Goal: Obtain resource: Download file/media

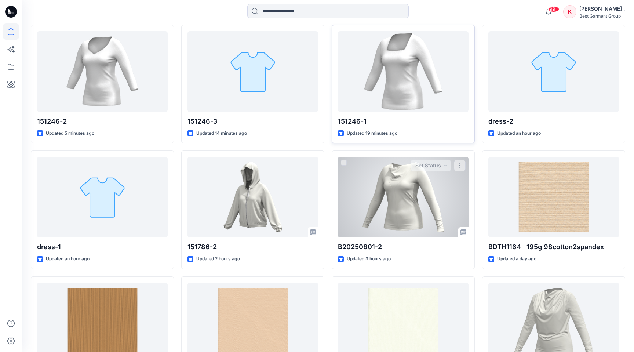
scroll to position [219, 0]
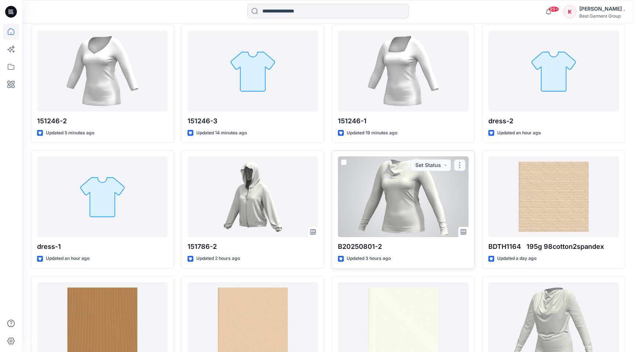
click at [459, 163] on button "button" at bounding box center [460, 165] width 12 height 12
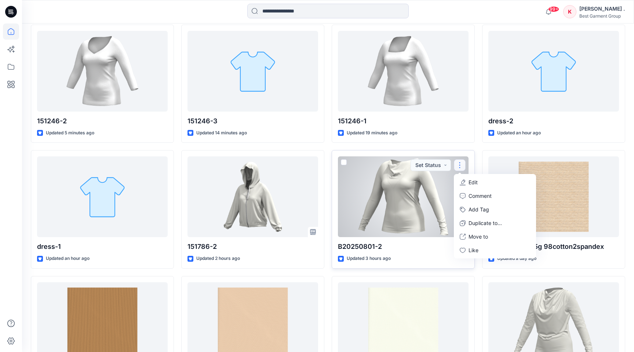
click at [412, 184] on div at bounding box center [403, 196] width 131 height 81
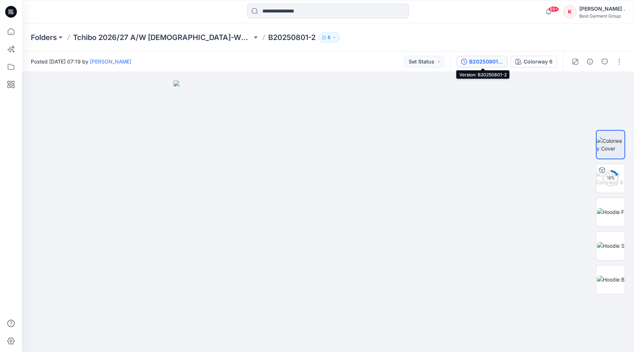
click at [483, 62] on div "B20250801-2" at bounding box center [487, 62] width 34 height 8
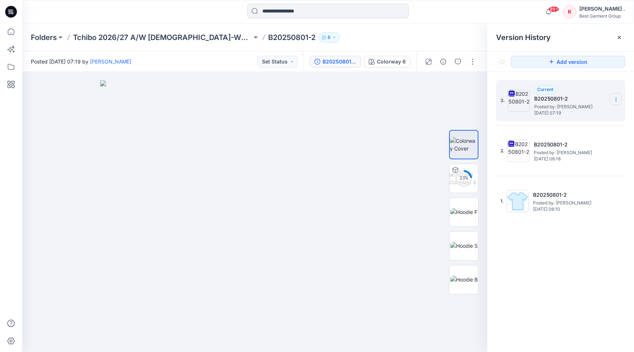
click at [616, 96] on section at bounding box center [616, 99] width 12 height 12
click at [577, 113] on span "Download Source BW File" at bounding box center [578, 113] width 61 height 9
click at [465, 179] on img at bounding box center [464, 178] width 29 height 15
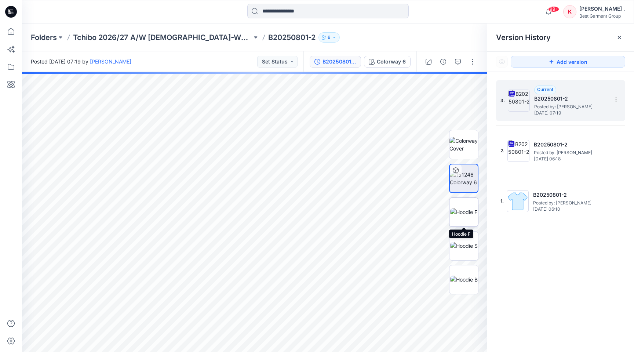
click at [470, 208] on img at bounding box center [463, 212] width 27 height 8
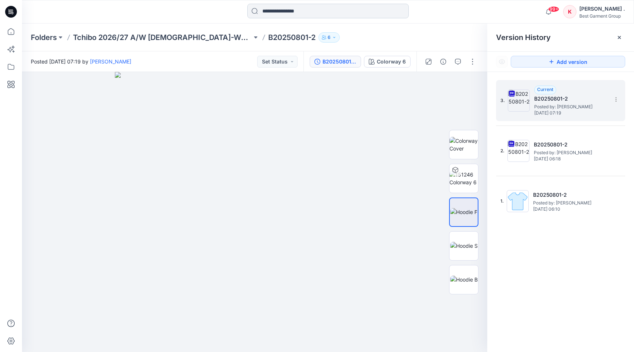
click at [283, 10] on input at bounding box center [328, 11] width 162 height 15
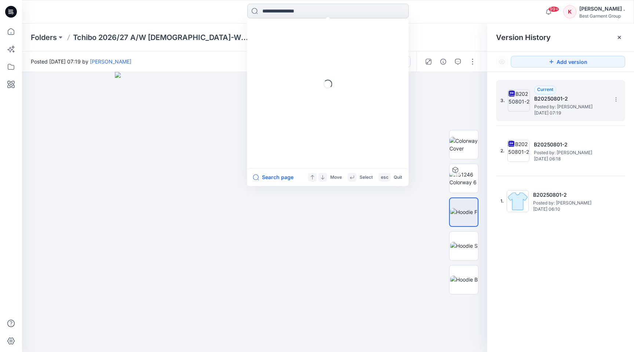
click at [283, 10] on input at bounding box center [328, 11] width 162 height 15
type input "******"
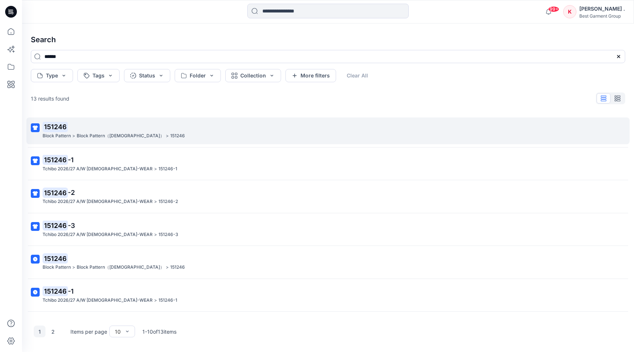
click at [60, 126] on mark "151246" at bounding box center [55, 127] width 25 height 10
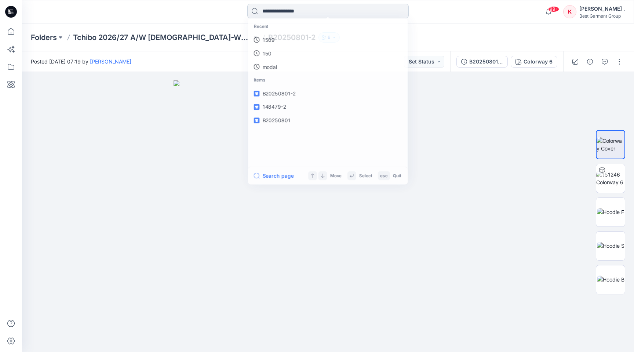
click at [280, 12] on input at bounding box center [328, 11] width 162 height 15
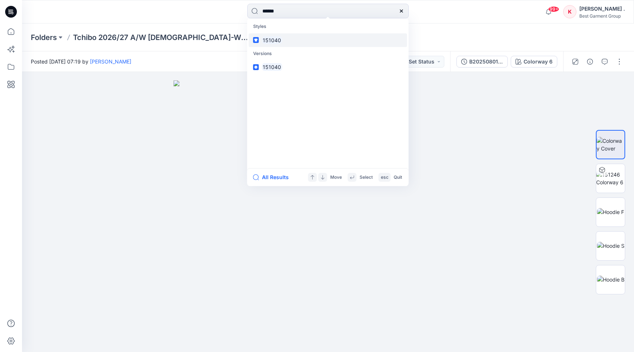
type input "******"
click at [273, 39] on mark "151040" at bounding box center [272, 40] width 21 height 8
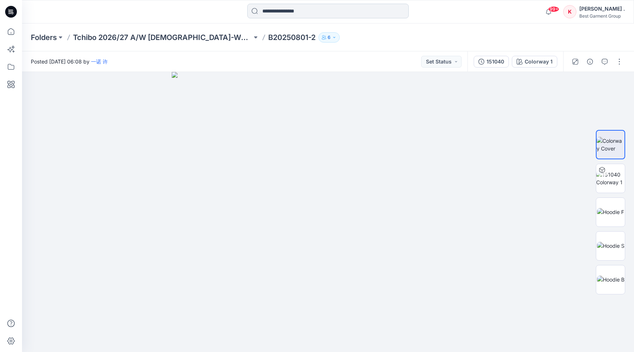
click at [289, 15] on input at bounding box center [328, 11] width 162 height 15
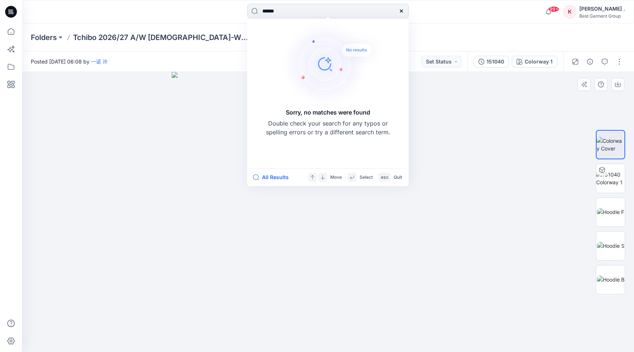
type input "******"
